Goal: Register for event/course

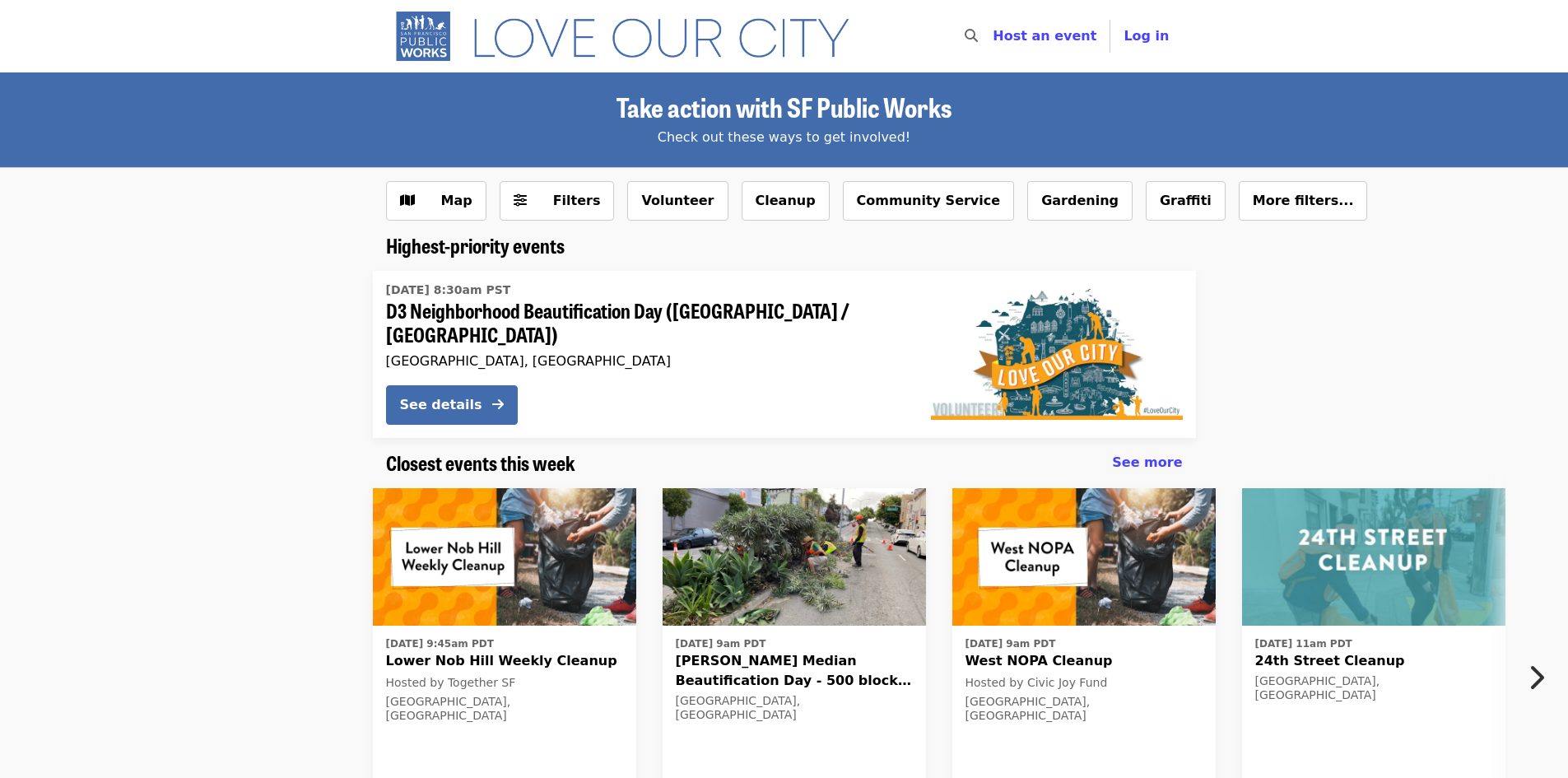
click at [1539, 667] on icon "chevron-right icon" at bounding box center [1536, 678] width 17 height 32
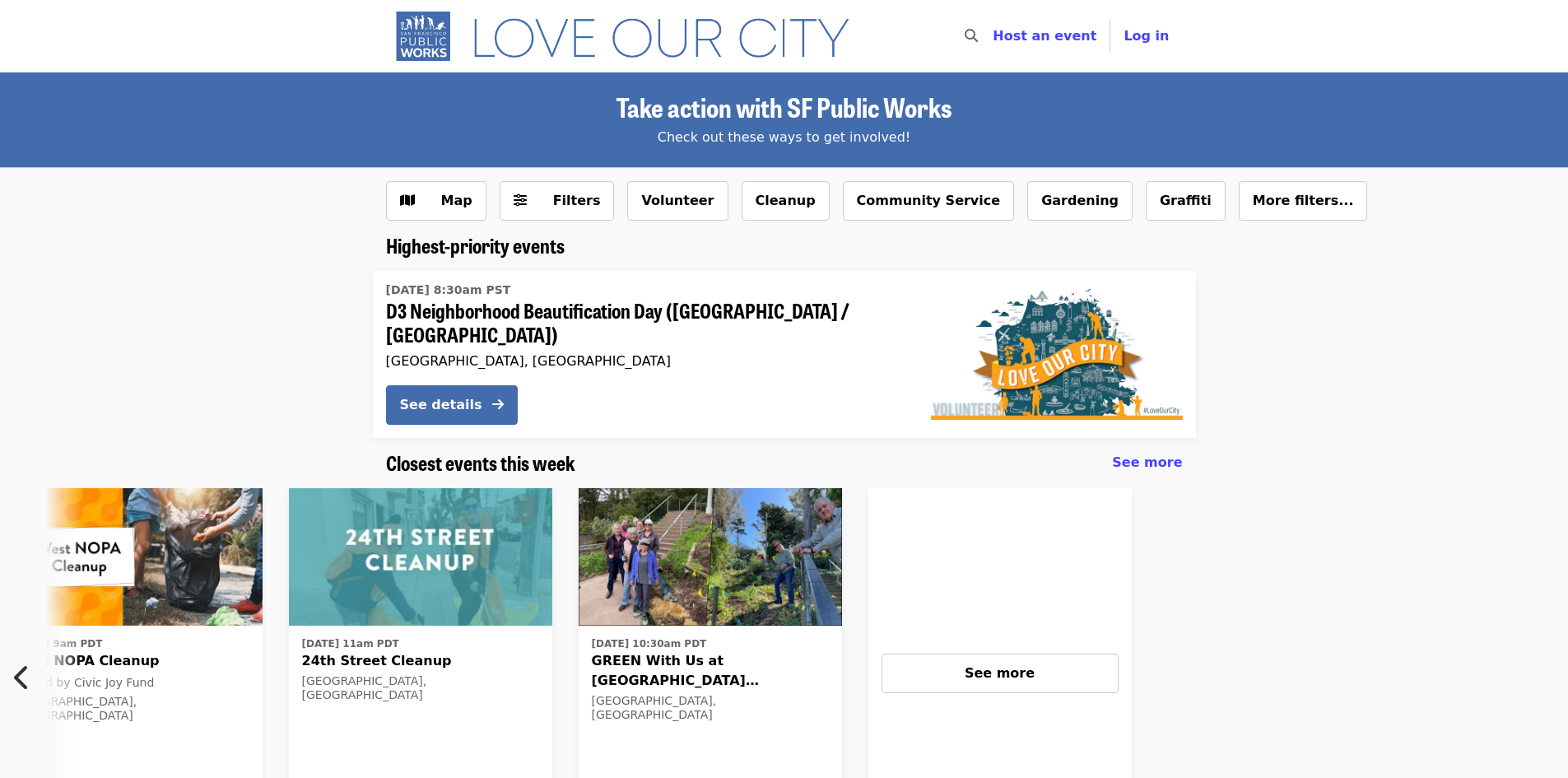
scroll to position [0, 1060]
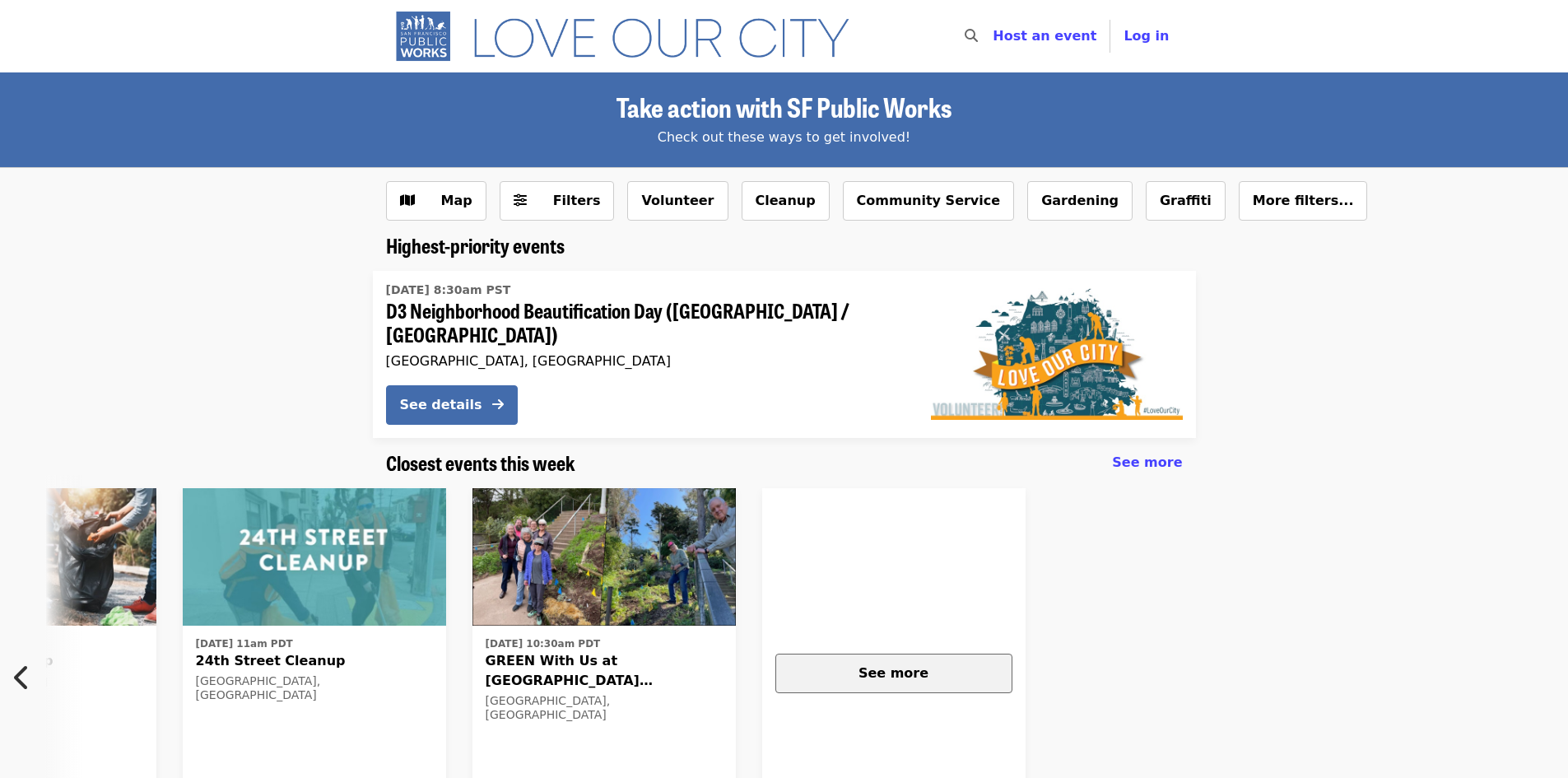
click at [897, 670] on span "See more" at bounding box center [893, 673] width 70 height 16
click at [1253, 205] on span "More filters..." at bounding box center [1304, 200] width 102 height 16
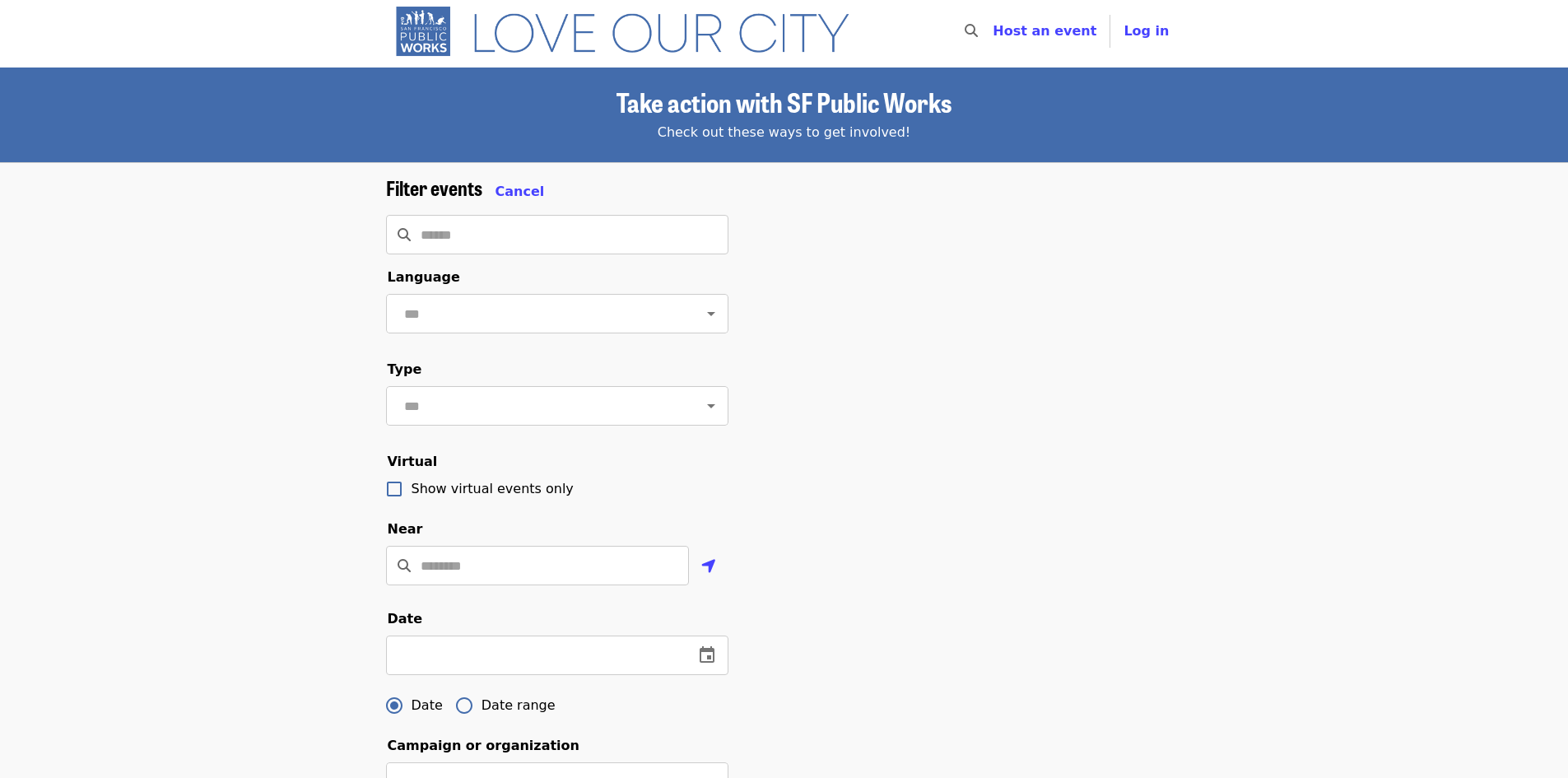
scroll to position [0, 0]
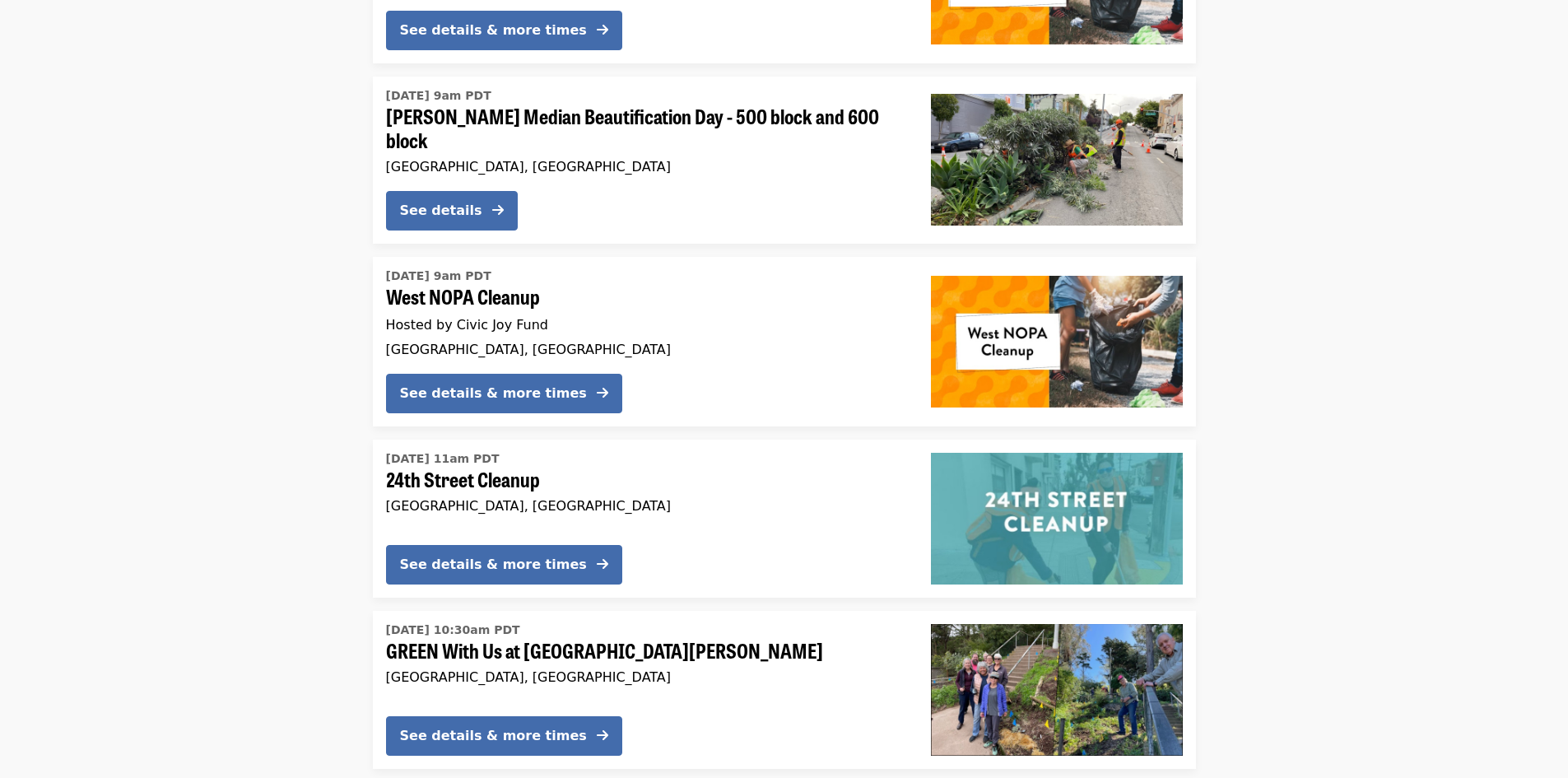
scroll to position [376, 0]
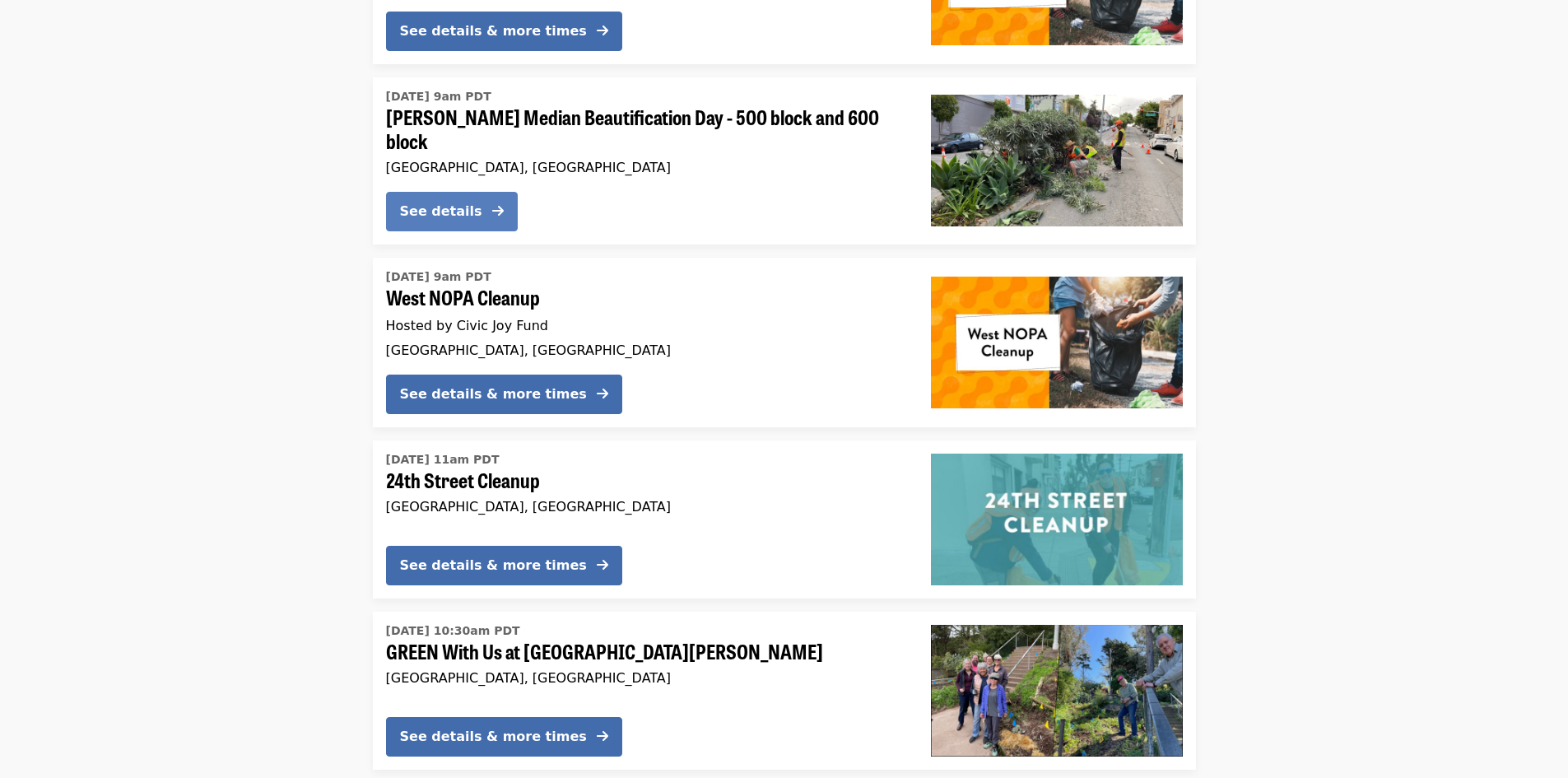
click at [491, 200] on button "See details" at bounding box center [452, 211] width 132 height 39
